Goal: Information Seeking & Learning: Learn about a topic

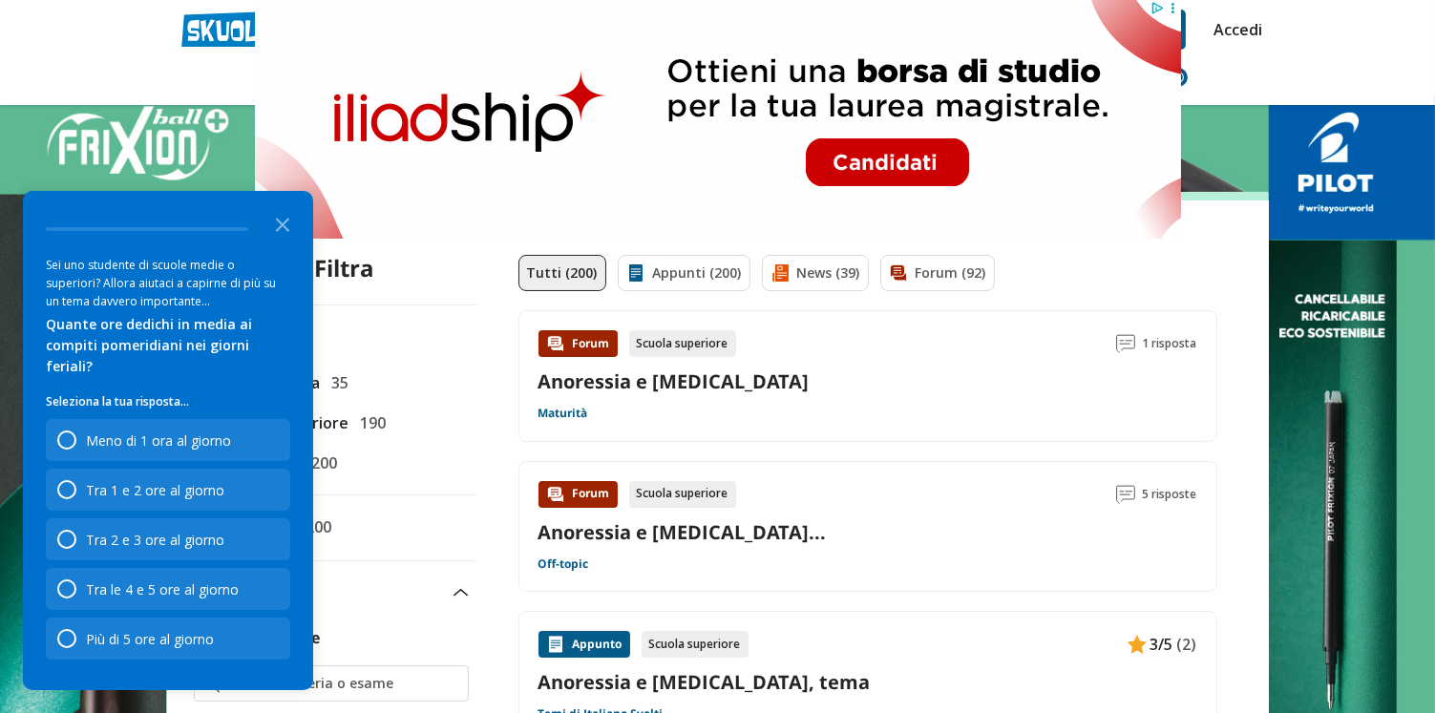
click at [276, 347] on div "Quante ore dedichi in media ai compiti pomeridiani nei giorni feriali?" at bounding box center [168, 345] width 244 height 63
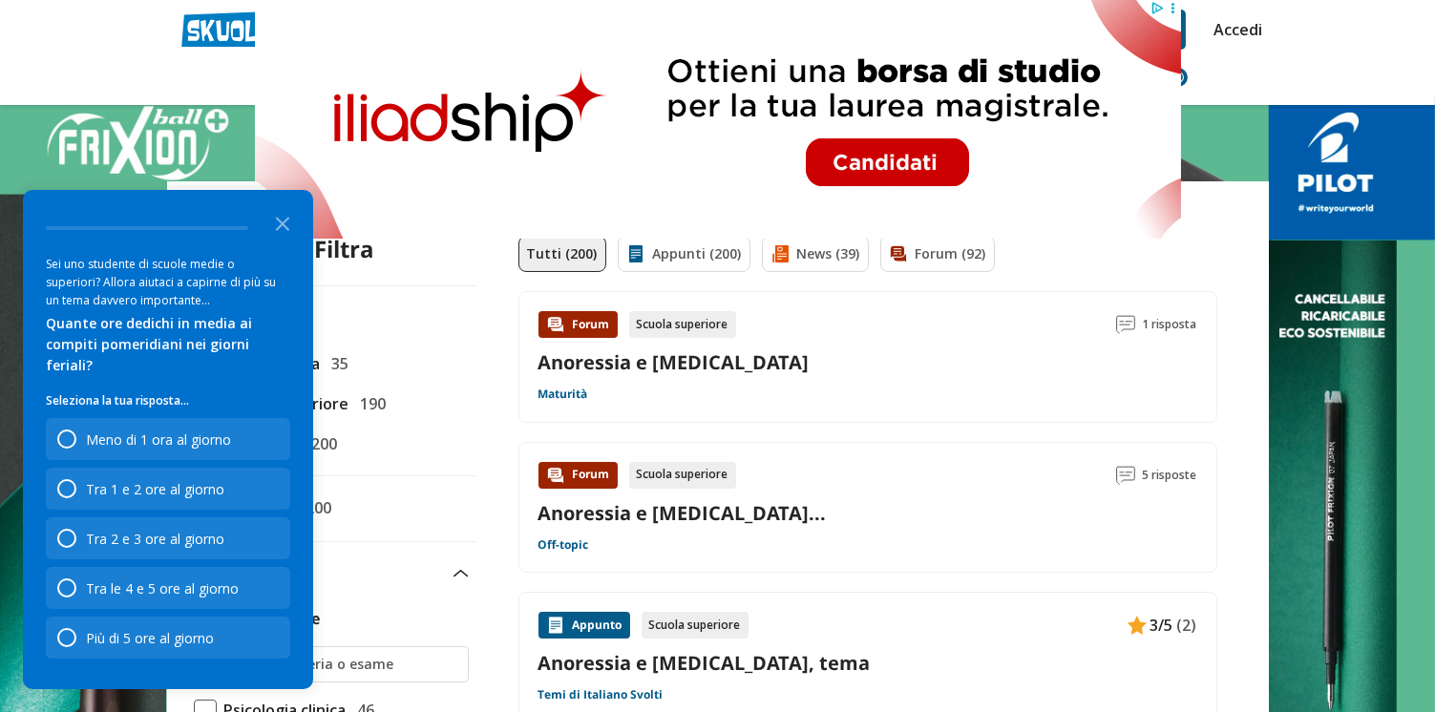
click at [287, 242] on icon "Close the survey" at bounding box center [283, 222] width 38 height 38
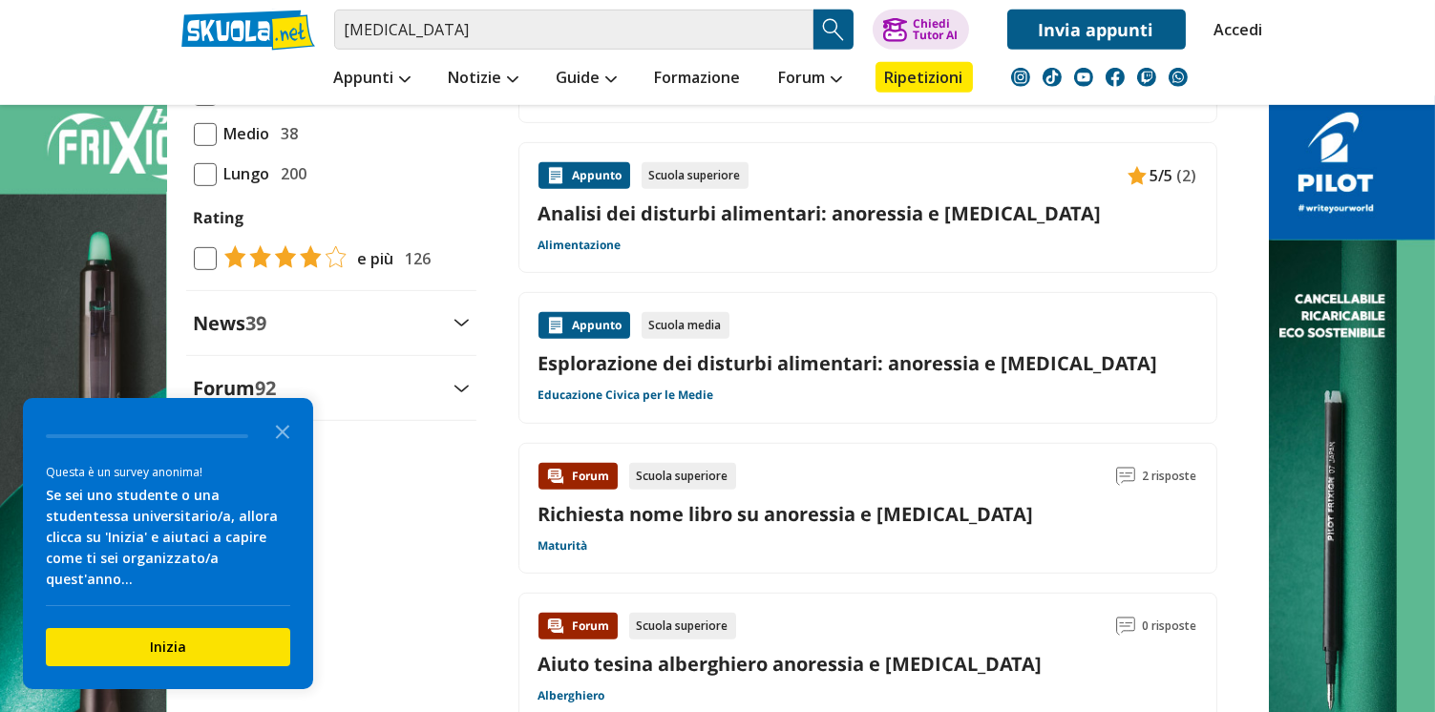
scroll to position [1960, 0]
click at [225, 272] on div "e più 126" at bounding box center [324, 259] width 215 height 26
click at [194, 259] on input "e più 126" at bounding box center [194, 259] width 0 height 0
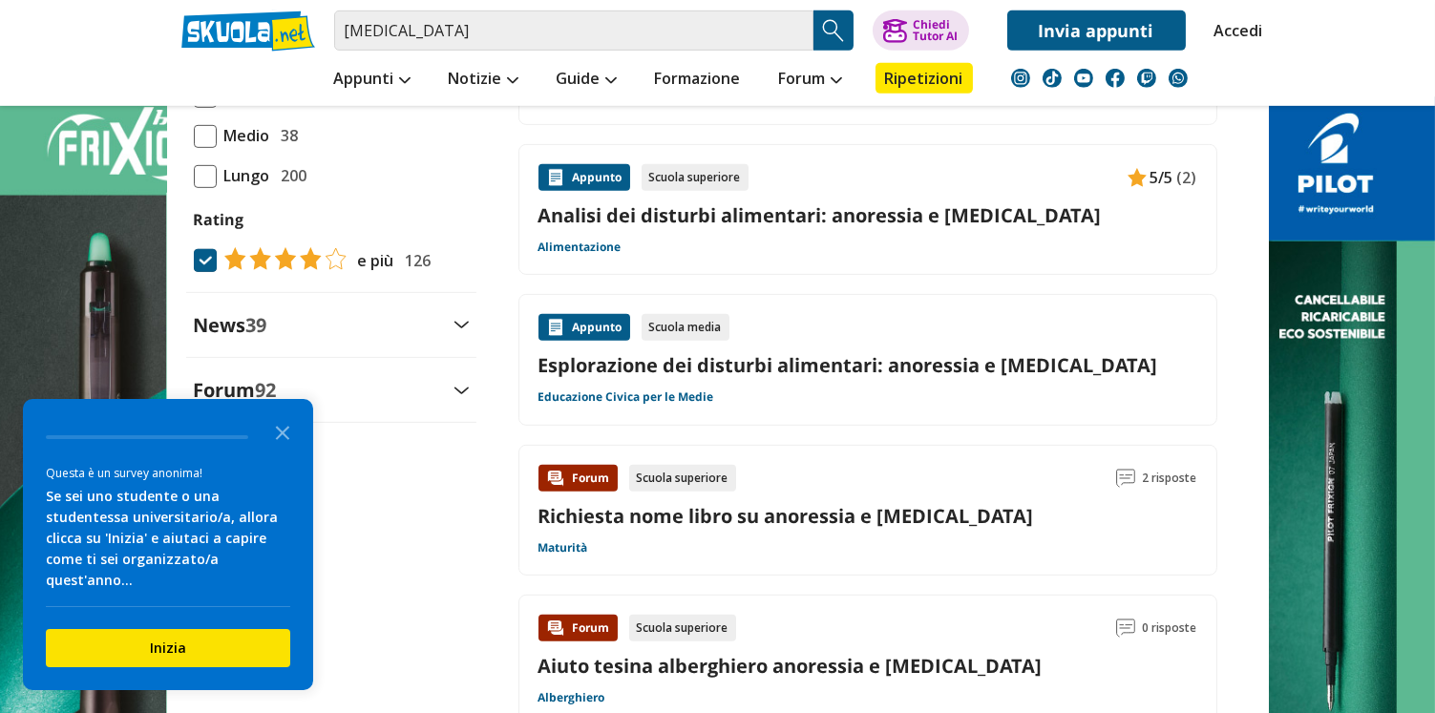
scroll to position [2041, 0]
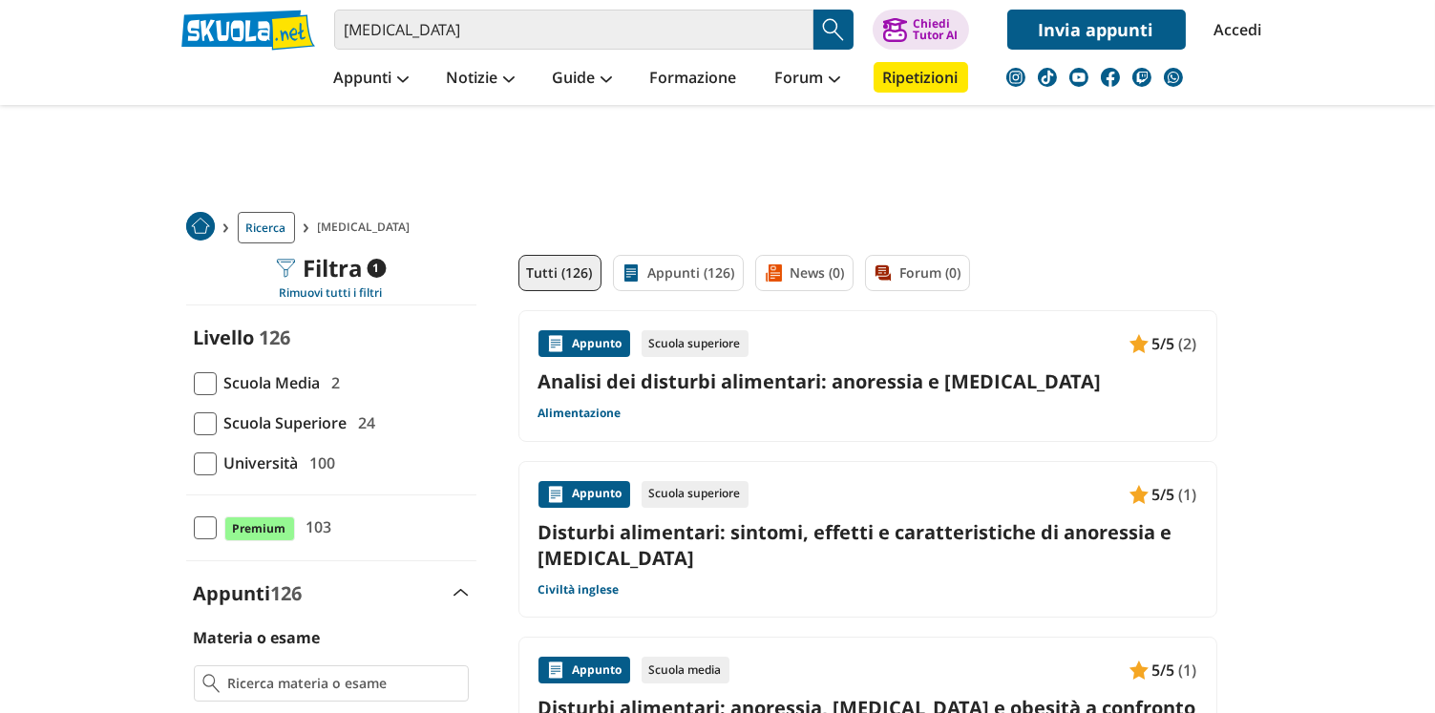
click at [1092, 340] on div "Appunto Scuola superiore 5/5 (2) Analisi dei disturbi alimentari: anoressia e b…" at bounding box center [868, 376] width 659 height 92
